Goal: Find specific page/section: Find specific page/section

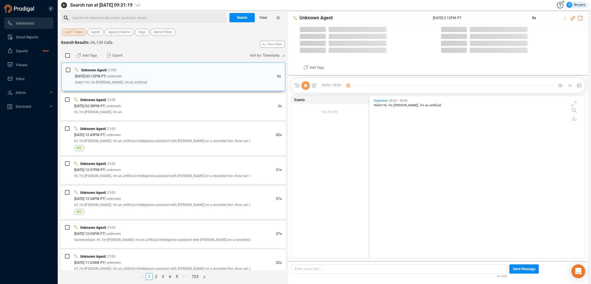
scroll to position [161, 213]
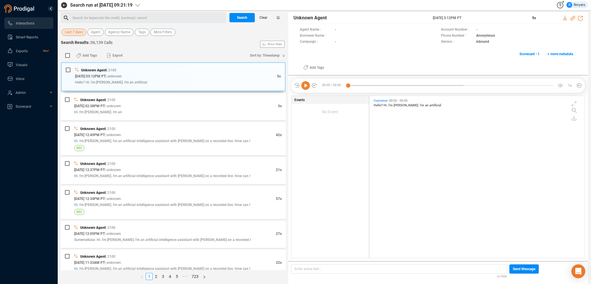
click at [77, 30] on span "Last 7 days" at bounding box center [74, 32] width 18 height 7
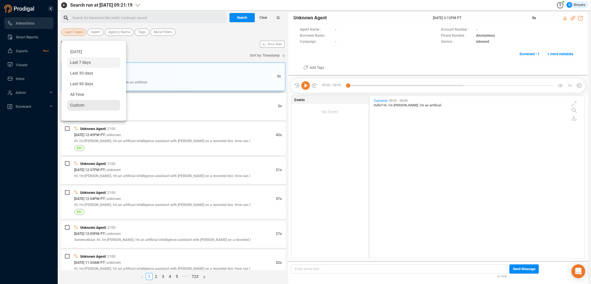
click at [85, 103] on div "Custom" at bounding box center [93, 105] width 53 height 11
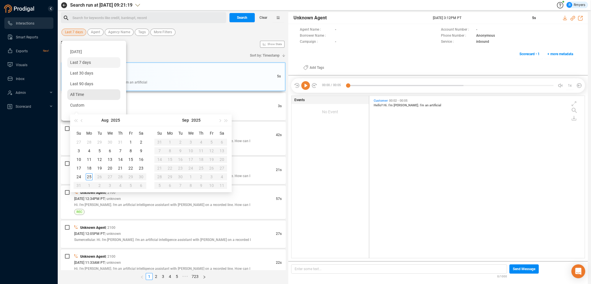
click at [81, 94] on span "All Time" at bounding box center [77, 94] width 14 height 5
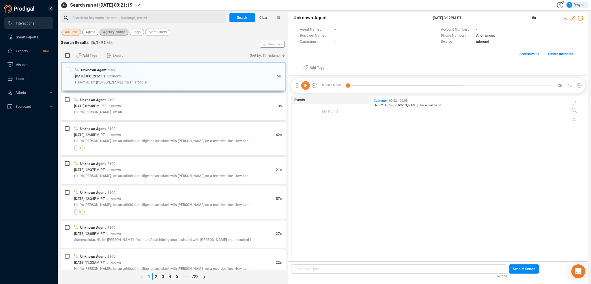
click at [111, 32] on span "Agency Name" at bounding box center [114, 32] width 22 height 7
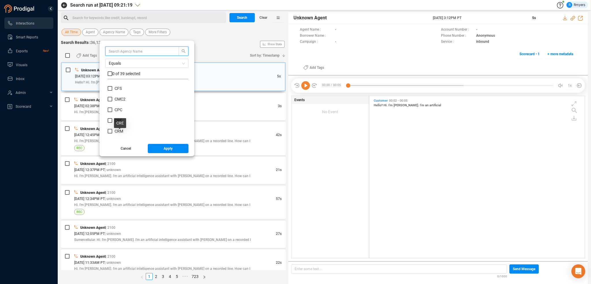
scroll to position [87, 0]
click at [116, 116] on span "CRM" at bounding box center [119, 118] width 9 height 5
click at [118, 117] on span "CRM" at bounding box center [119, 118] width 9 height 5
click at [112, 117] on input "CRM" at bounding box center [110, 118] width 5 height 5
checkbox input "true"
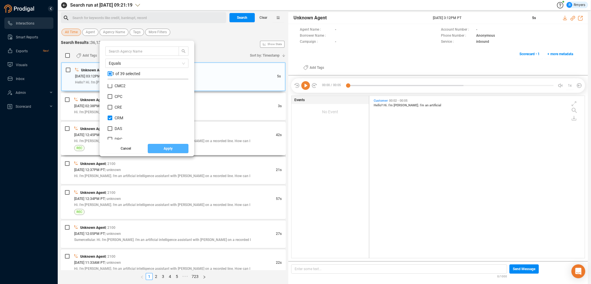
click at [157, 146] on button "Apply" at bounding box center [168, 148] width 41 height 9
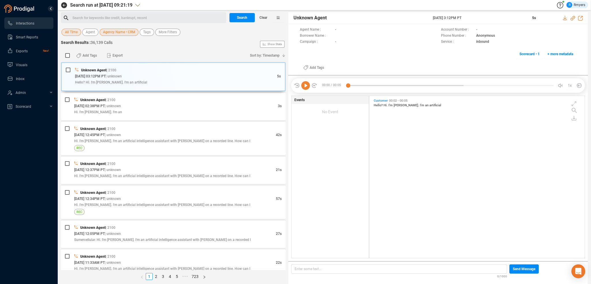
click at [107, 16] on div "Search for keywords like credit, bankrupt, record ﻿" at bounding box center [148, 18] width 152 height 9
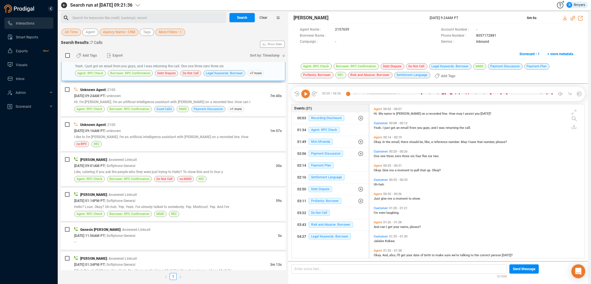
scroll to position [31, 0]
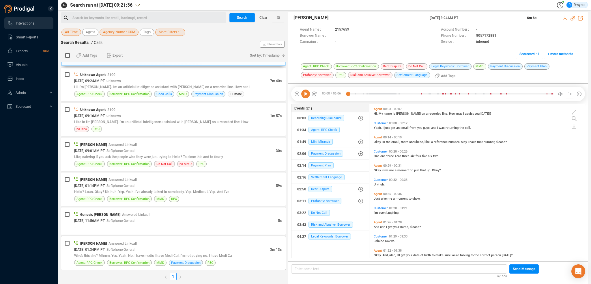
click at [131, 249] on span "| Softphone General" at bounding box center [120, 250] width 31 height 4
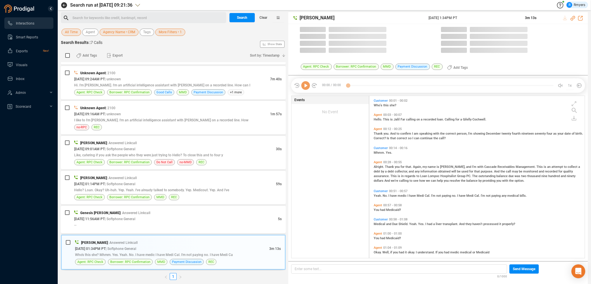
scroll to position [161, 213]
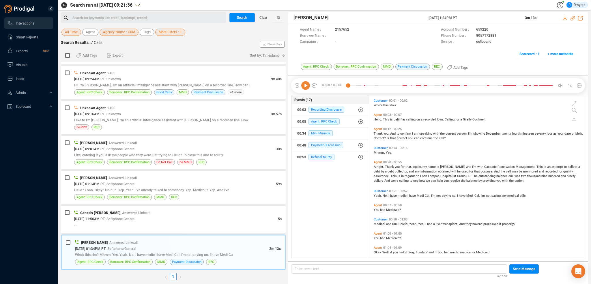
click at [322, 152] on div "00:53 Refusal to Pay" at bounding box center [330, 156] width 66 height 9
drag, startPoint x: 325, startPoint y: 161, endPoint x: 326, endPoint y: 169, distance: 8.1
click at [326, 164] on div "00:53 Refusal to Pay 00:53 Refusal to Pay 00:53 Refusal to Pay 02:46 Refusal to…" at bounding box center [330, 180] width 77 height 59
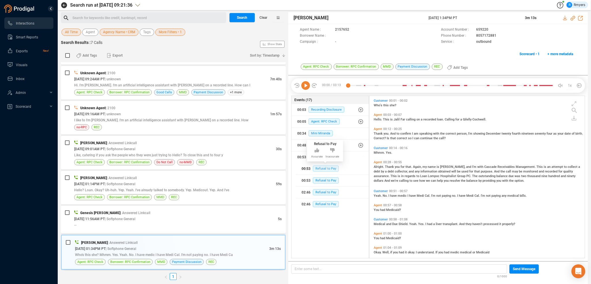
click at [326, 170] on span "Refusal to Pay" at bounding box center [326, 168] width 26 height 6
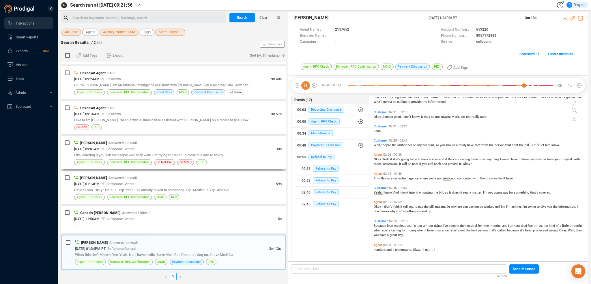
scroll to position [304, 0]
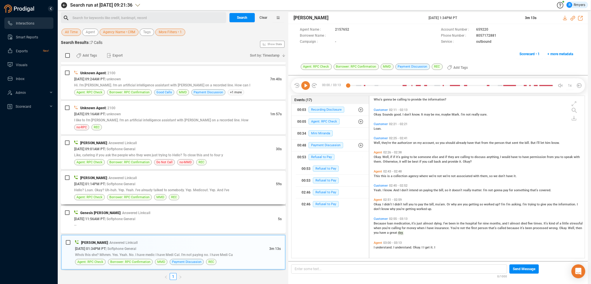
click at [179, 189] on span "Hello? Loan. Okay? Uh-huh. Yep. Yeah. I've already talked to somebody. Yep. Med…" at bounding box center [151, 190] width 155 height 4
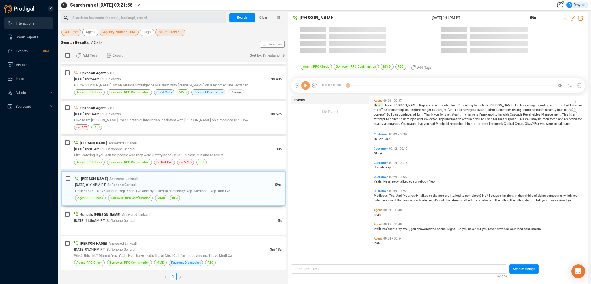
scroll to position [161, 213]
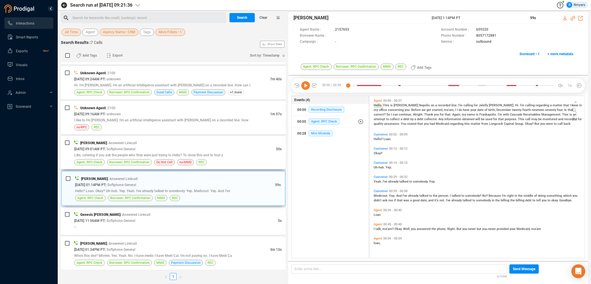
click at [142, 145] on div "[PERSON_NAME] | Answered Linkcall" at bounding box center [178, 143] width 208 height 6
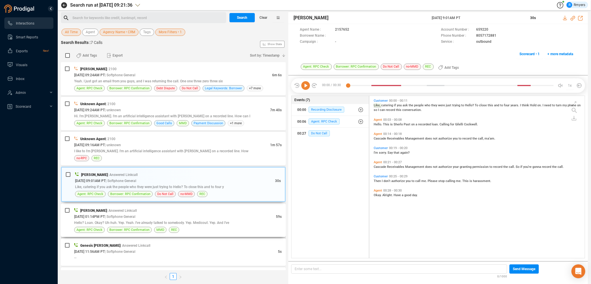
scroll to position [0, 0]
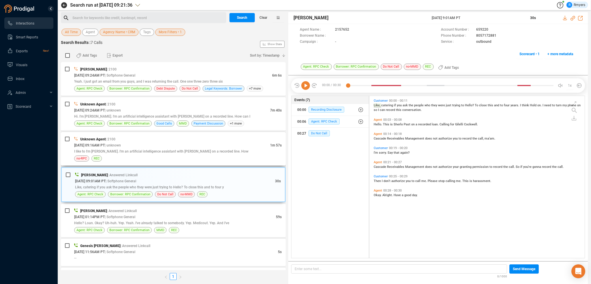
click at [196, 147] on div "[DATE] 09:16AM PT | unknown" at bounding box center [172, 145] width 196 height 6
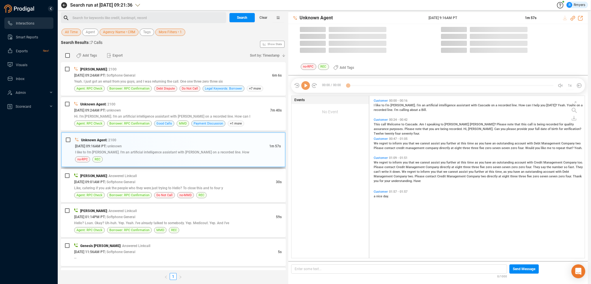
scroll to position [161, 213]
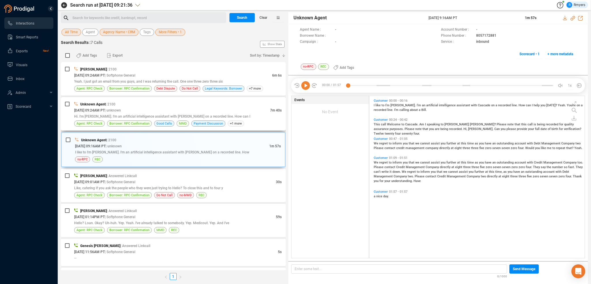
click at [177, 117] on span "Hi. I'm [PERSON_NAME]. I'm an artificial intelligence assistant with [PERSON_NA…" at bounding box center [162, 116] width 176 height 4
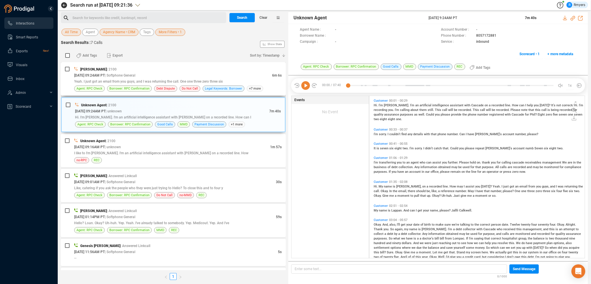
click at [178, 75] on div "[DATE] 09:24AM PT | Softphone General" at bounding box center [173, 75] width 198 height 6
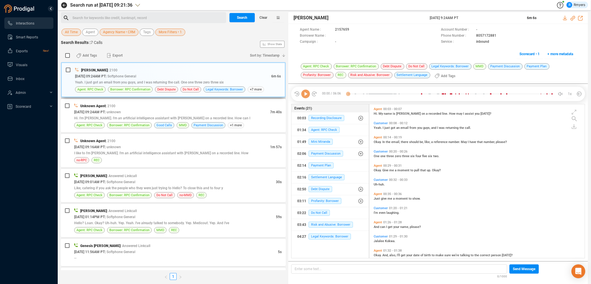
scroll to position [153, 213]
click at [159, 117] on span "Hi. I'm [PERSON_NAME]. I'm an artificial intelligence assistant with [PERSON_NA…" at bounding box center [162, 118] width 176 height 4
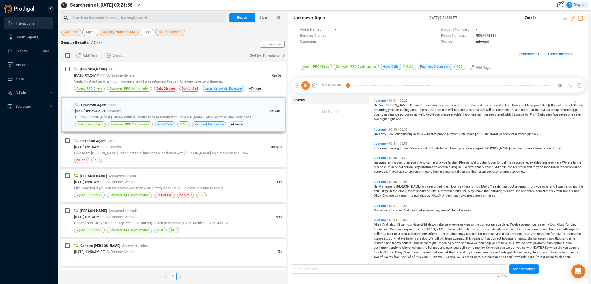
scroll to position [161, 213]
click at [158, 176] on div "[PERSON_NAME] | Answered Linkcall" at bounding box center [178, 176] width 208 height 6
